Goal: Information Seeking & Learning: Learn about a topic

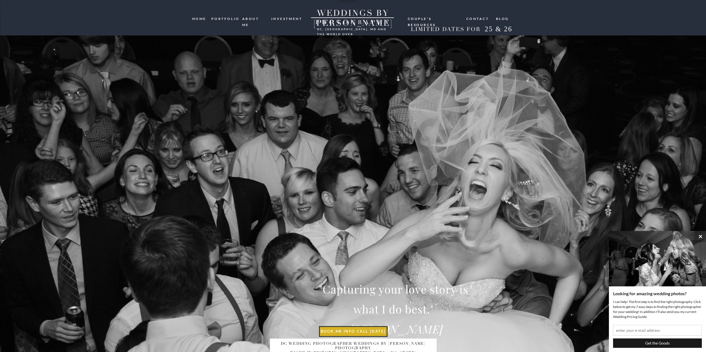
click at [295, 18] on nav "investment" at bounding box center [287, 18] width 32 height 5
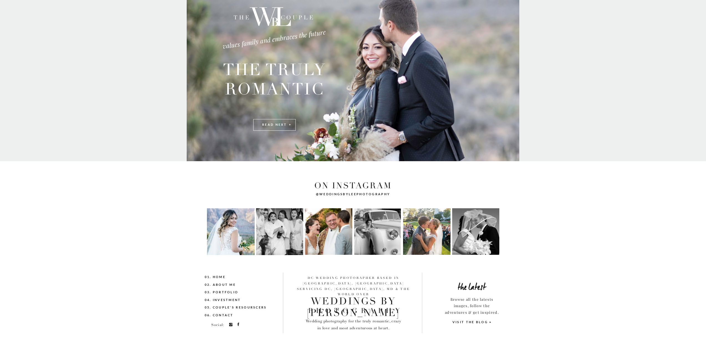
scroll to position [1143, 0]
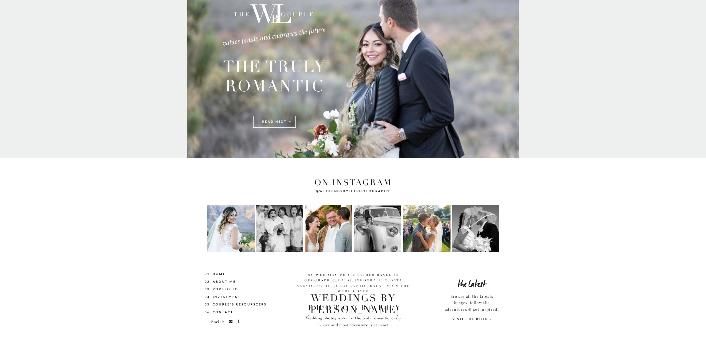
click at [228, 281] on nav "02. About me" at bounding box center [232, 282] width 54 height 6
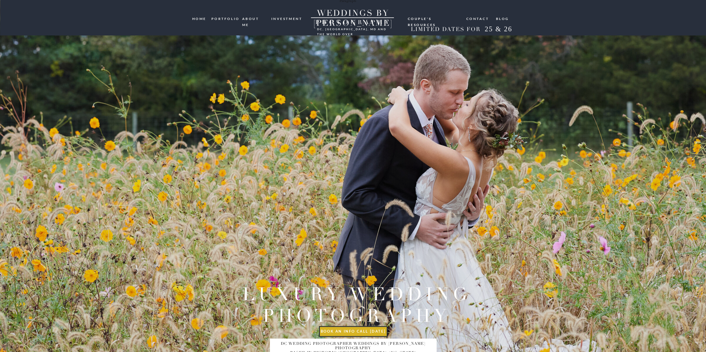
scroll to position [529, 0]
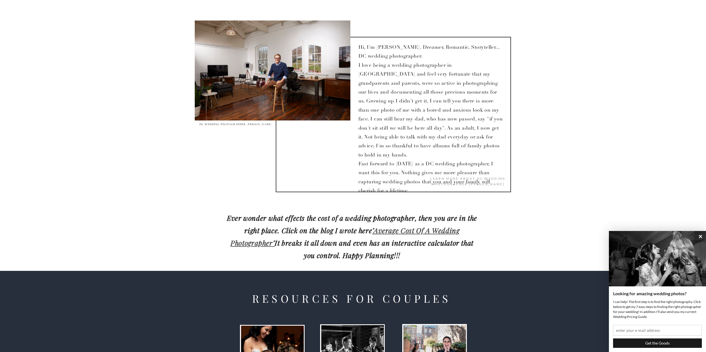
click at [404, 232] on link ""Average Cost Of A Wedding Photographer"" at bounding box center [344, 237] width 229 height 22
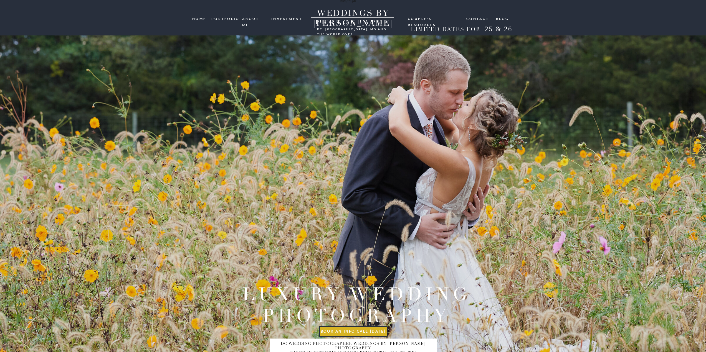
click at [286, 19] on nav "investment" at bounding box center [287, 18] width 32 height 5
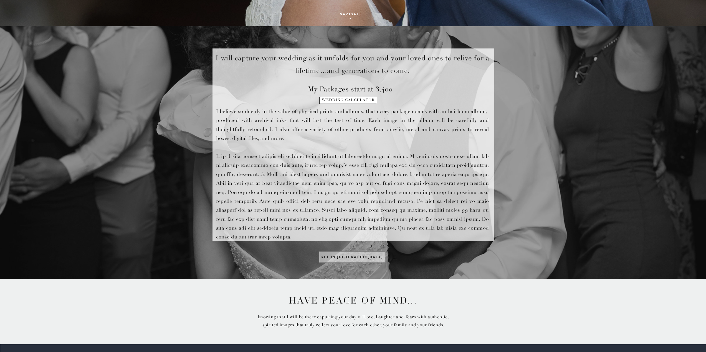
scroll to position [277, 0]
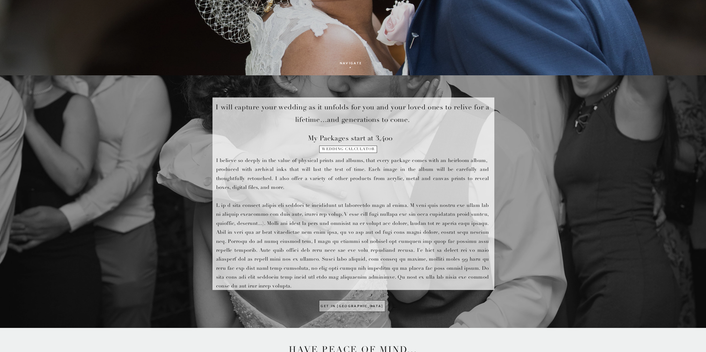
click at [352, 149] on h1 "wedding calculator" at bounding box center [348, 151] width 57 height 8
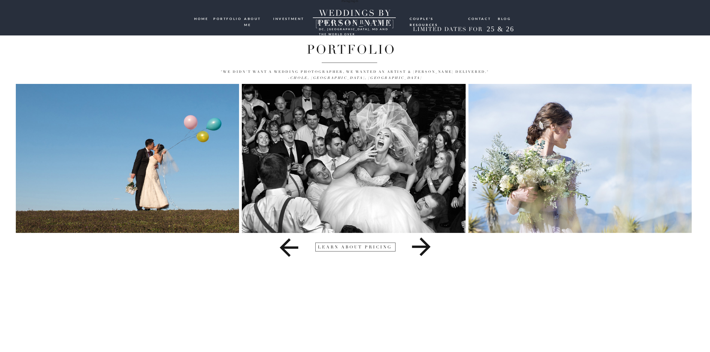
click at [422, 251] on icon at bounding box center [421, 247] width 407 height 28
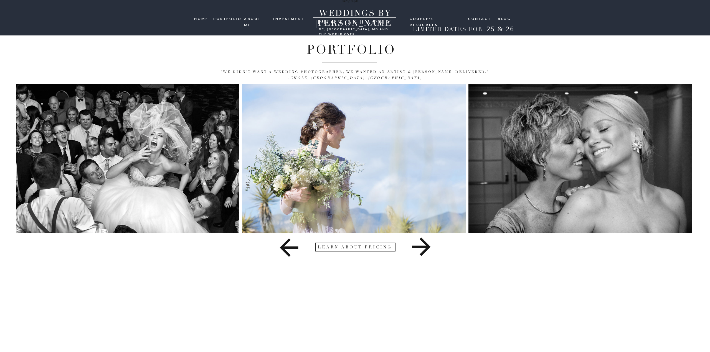
click at [423, 251] on icon at bounding box center [421, 247] width 407 height 28
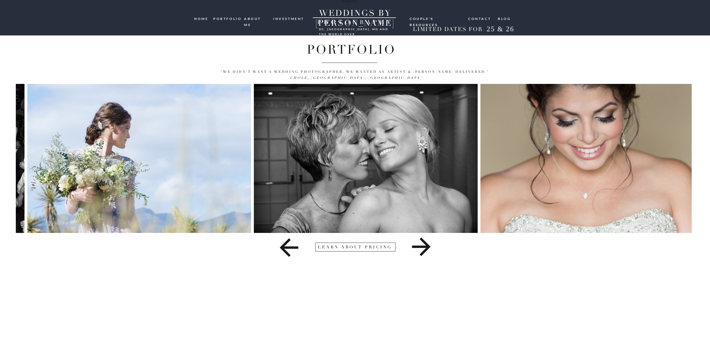
click at [423, 248] on icon at bounding box center [421, 247] width 407 height 28
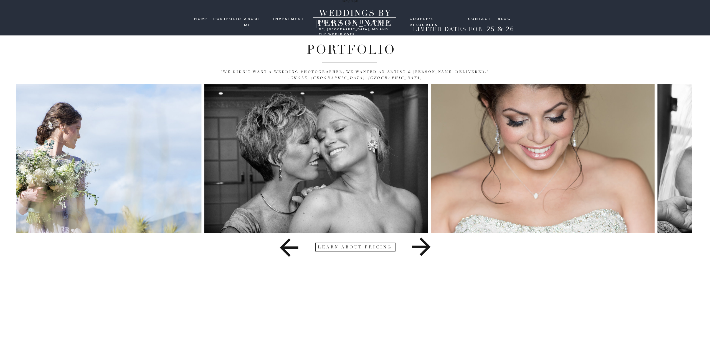
click at [423, 248] on icon at bounding box center [421, 247] width 407 height 28
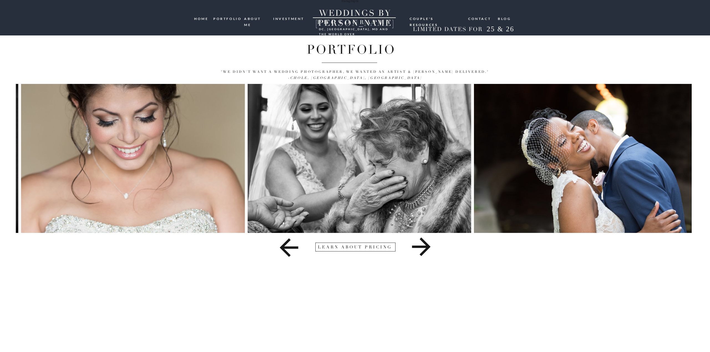
click at [422, 248] on icon at bounding box center [421, 247] width 19 height 19
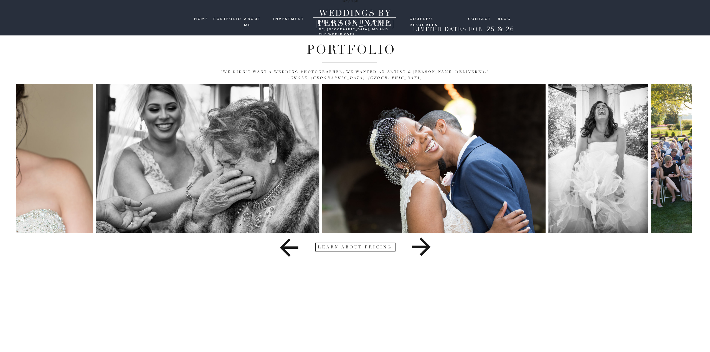
click at [422, 248] on icon at bounding box center [421, 247] width 19 height 19
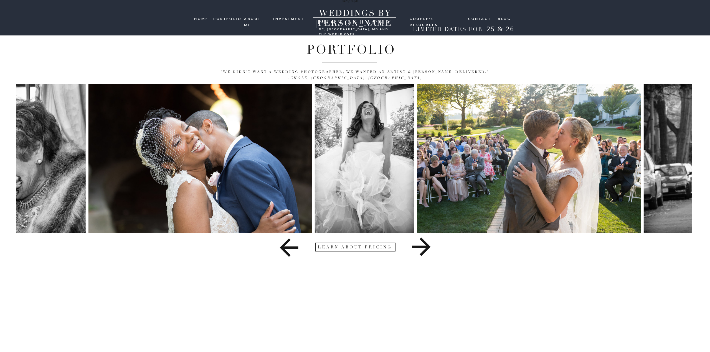
click at [422, 248] on icon at bounding box center [421, 247] width 19 height 19
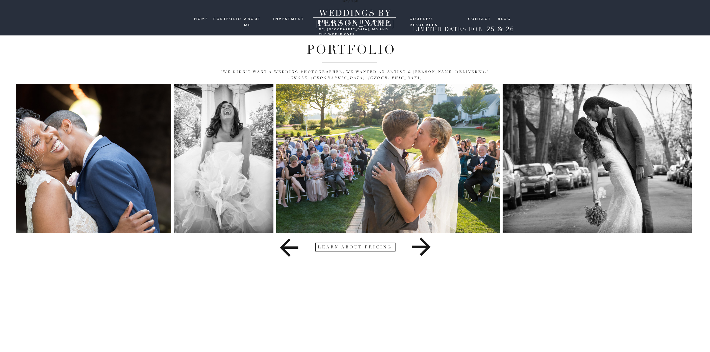
click at [422, 248] on icon at bounding box center [421, 247] width 19 height 19
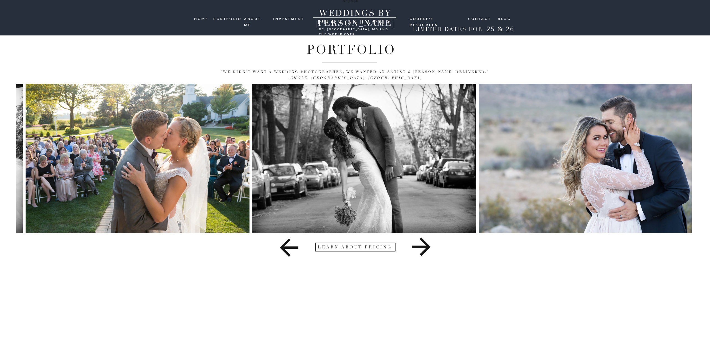
click at [422, 248] on icon at bounding box center [421, 247] width 19 height 19
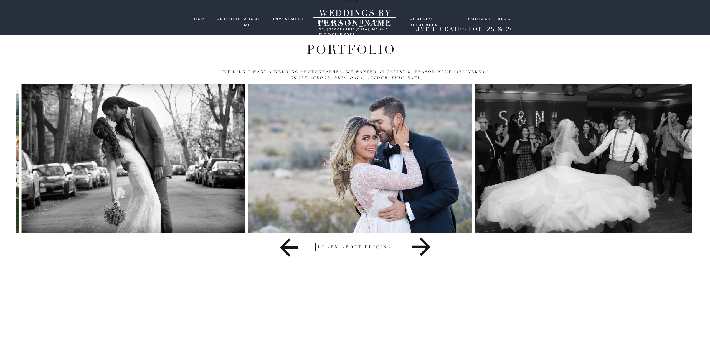
click at [422, 248] on icon at bounding box center [421, 247] width 19 height 19
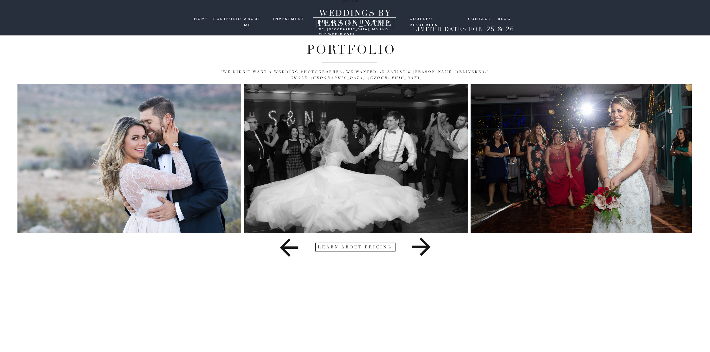
click at [422, 248] on icon at bounding box center [421, 247] width 19 height 19
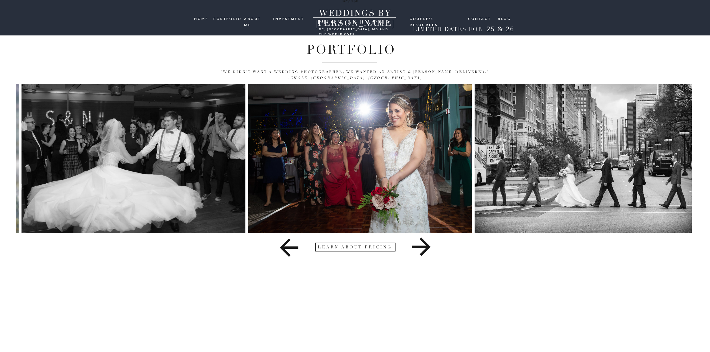
click at [422, 248] on icon at bounding box center [421, 247] width 19 height 19
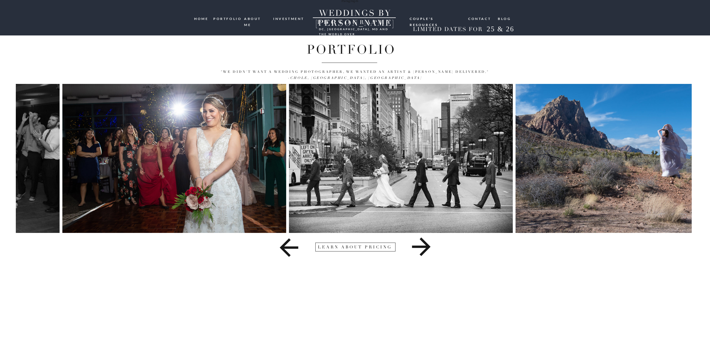
click at [422, 248] on icon at bounding box center [421, 247] width 19 height 19
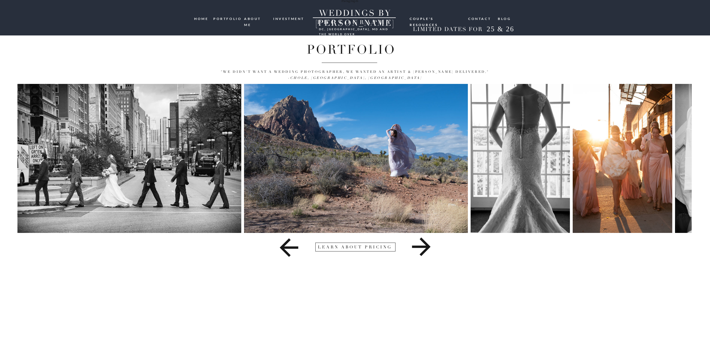
click at [422, 248] on icon at bounding box center [421, 247] width 19 height 19
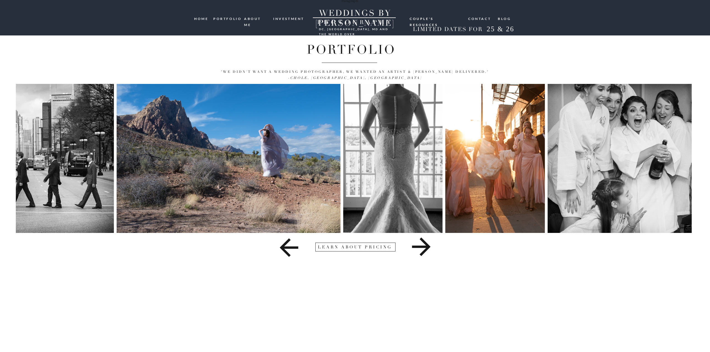
click at [422, 248] on icon at bounding box center [421, 247] width 19 height 19
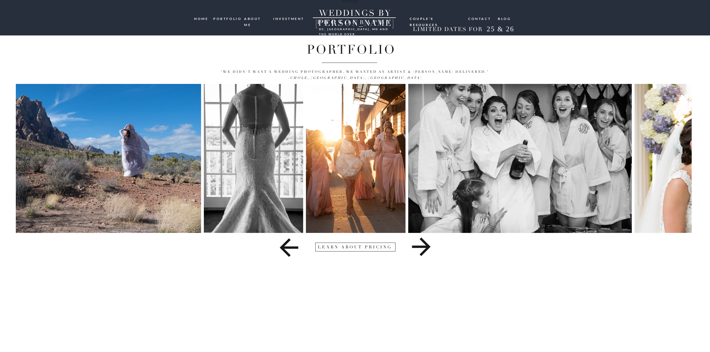
click at [376, 247] on div at bounding box center [355, 247] width 80 height 9
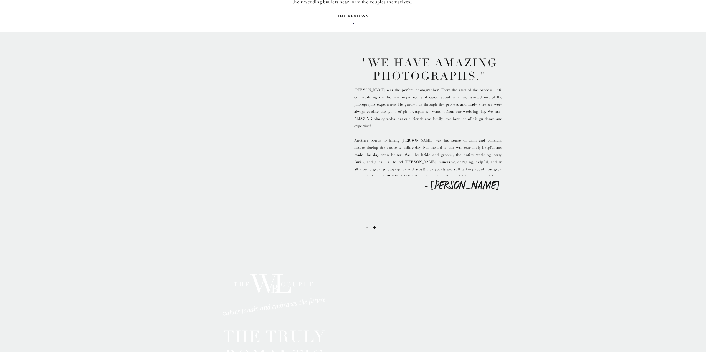
scroll to position [727, 0]
